Goal: Communication & Community: Answer question/provide support

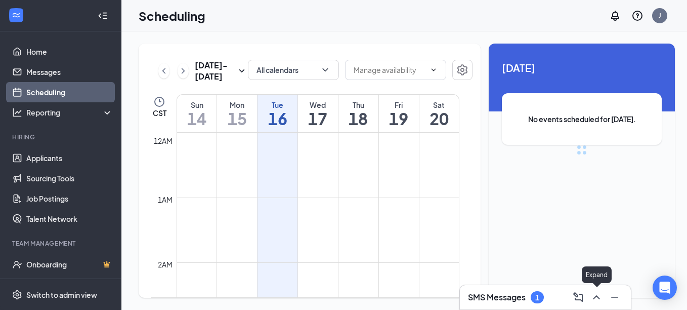
scroll to position [497, 0]
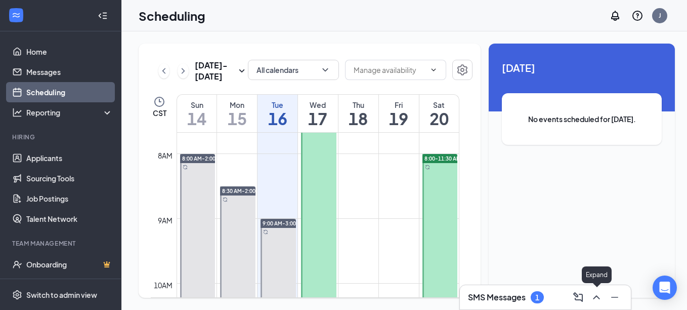
click at [596, 298] on icon "ChevronUp" at bounding box center [596, 297] width 12 height 12
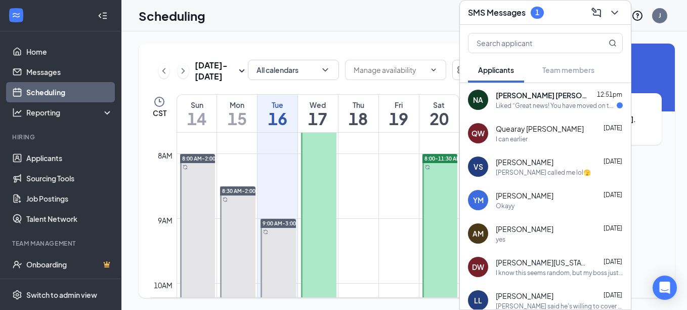
click at [530, 202] on div "Okayy" at bounding box center [559, 205] width 127 height 9
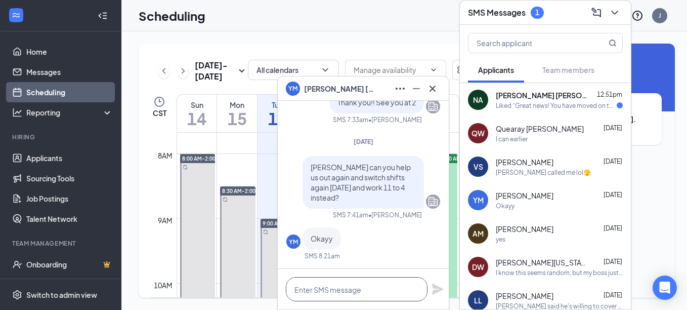
click at [332, 289] on textarea at bounding box center [357, 289] width 142 height 24
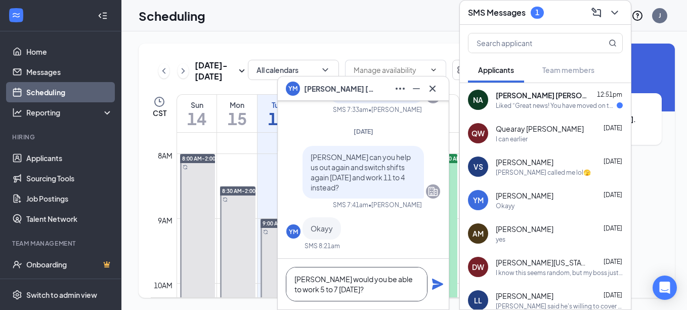
type textarea "[PERSON_NAME] would you be able to work 5 to 7 [DATE]?"
click at [438, 280] on icon "Plane" at bounding box center [438, 284] width 12 height 12
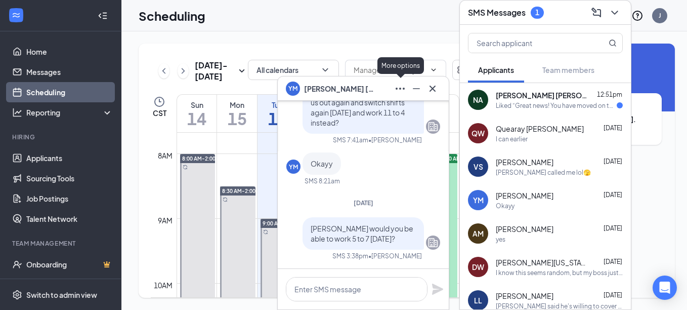
scroll to position [0, 0]
click at [431, 88] on icon "Cross" at bounding box center [433, 88] width 12 height 12
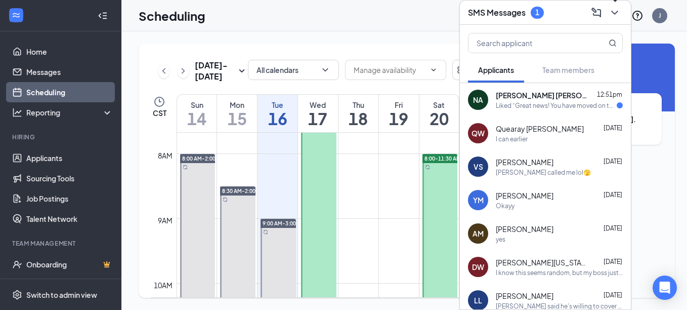
click at [613, 14] on icon "ChevronDown" at bounding box center [615, 13] width 12 height 12
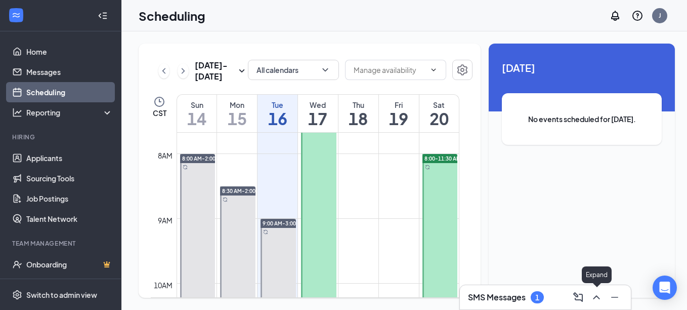
click at [590, 293] on icon "ChevronUp" at bounding box center [596, 297] width 12 height 12
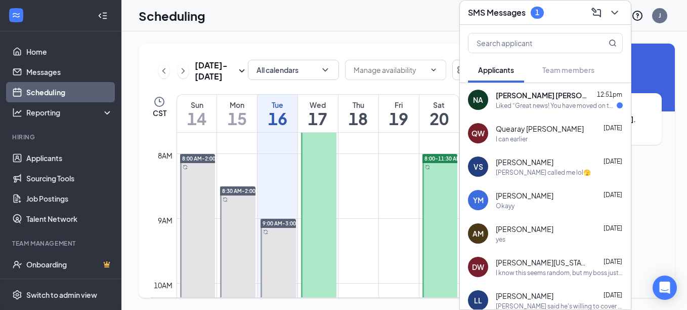
click at [505, 103] on div "Liked “Great news! You have moved on to the next stage of the application: Hiri…" at bounding box center [556, 105] width 121 height 9
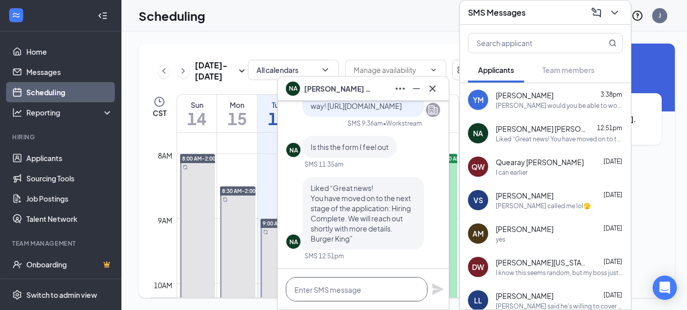
click at [321, 286] on textarea at bounding box center [357, 289] width 142 height 24
type textarea "T"
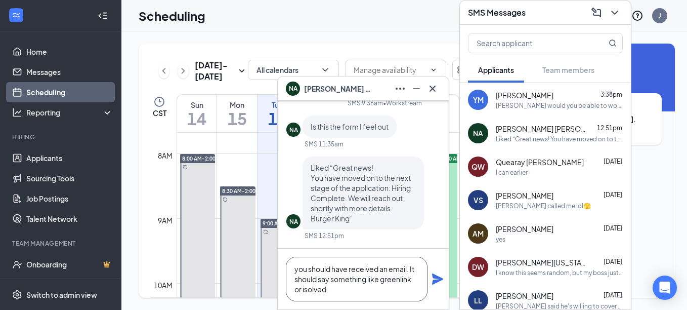
type textarea "you should have received an email. It should say something like greenlink or is…"
click at [438, 280] on icon "Plane" at bounding box center [437, 278] width 11 height 11
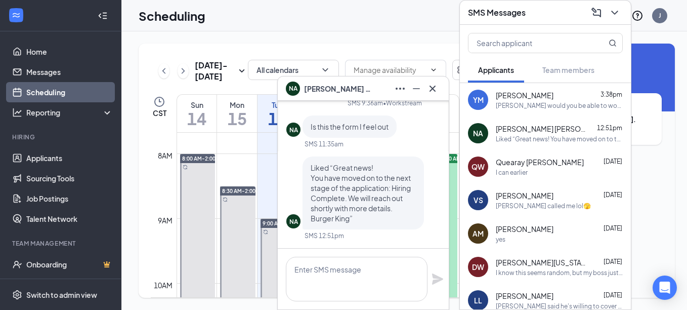
scroll to position [0, 0]
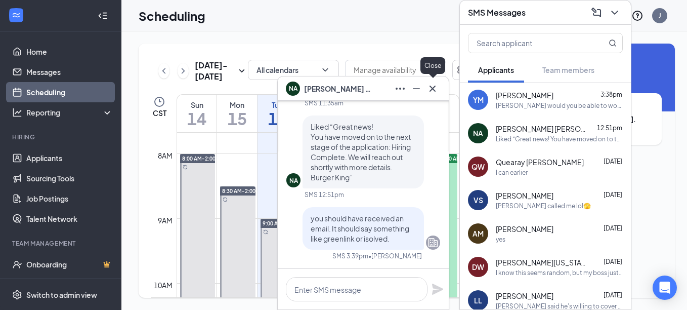
click at [434, 90] on icon "Cross" at bounding box center [433, 88] width 12 height 12
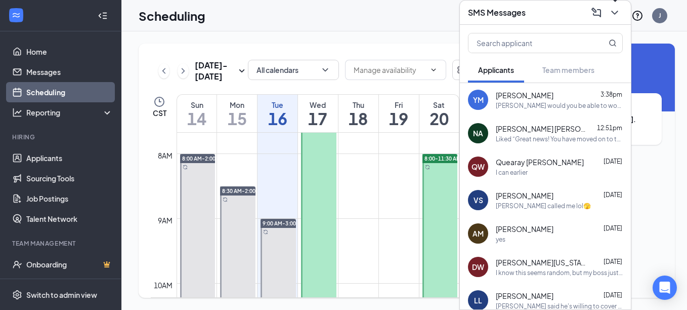
click at [615, 14] on icon "ChevronDown" at bounding box center [614, 13] width 7 height 4
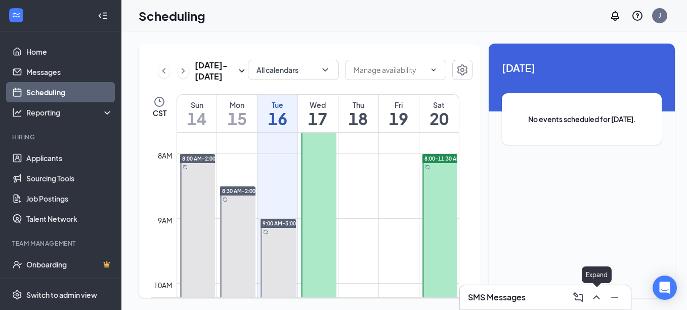
click at [592, 299] on icon "ChevronUp" at bounding box center [596, 297] width 12 height 12
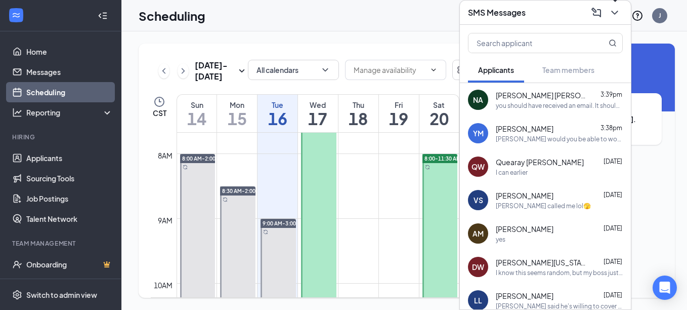
click at [615, 11] on icon "ChevronDown" at bounding box center [615, 13] width 12 height 12
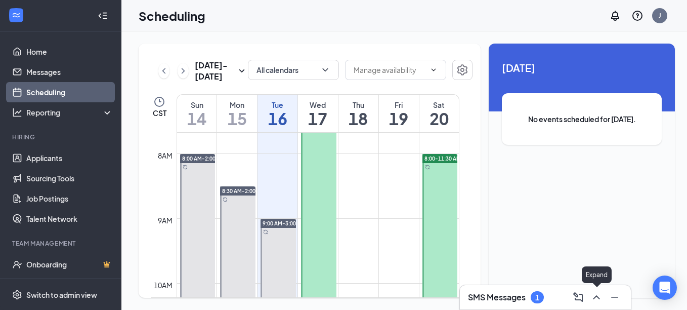
click at [595, 296] on icon "ChevronUp" at bounding box center [596, 297] width 12 height 12
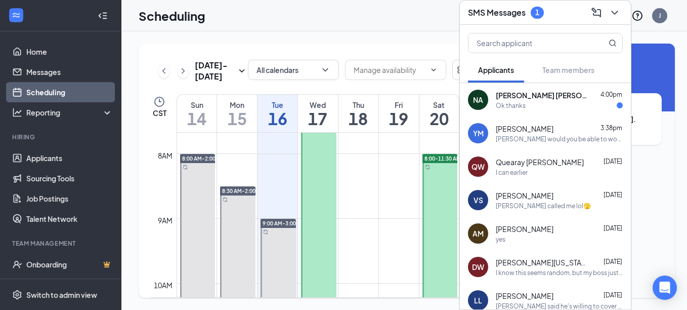
click at [499, 100] on div "[PERSON_NAME] [PERSON_NAME] 4:00pm Ok thanks" at bounding box center [559, 100] width 127 height 20
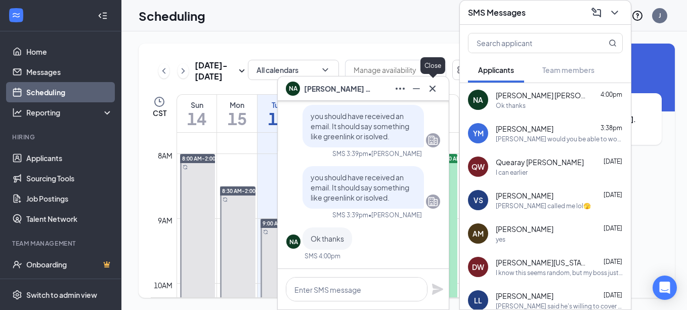
click at [435, 90] on icon "Cross" at bounding box center [433, 88] width 6 height 6
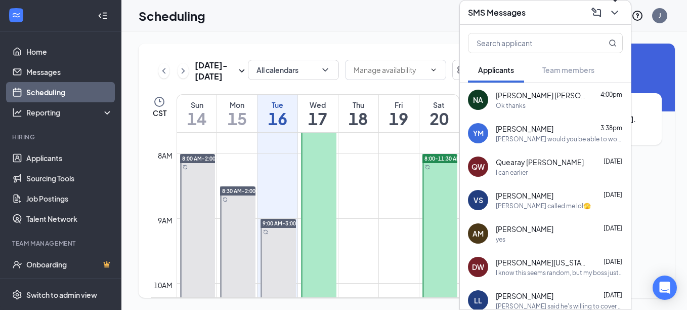
click at [613, 16] on icon "ChevronDown" at bounding box center [615, 13] width 12 height 12
